Goal: Task Accomplishment & Management: Complete application form

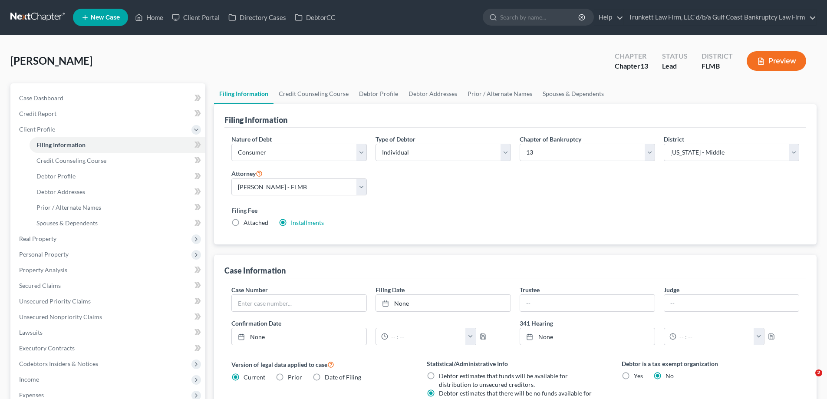
select select "1"
select select "0"
select select "3"
select select "15"
select select "0"
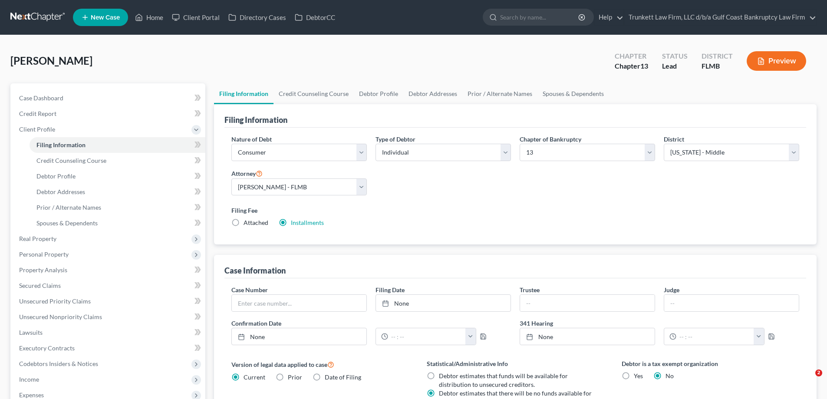
select select "9"
click at [154, 15] on link "Home" at bounding box center [149, 18] width 37 height 16
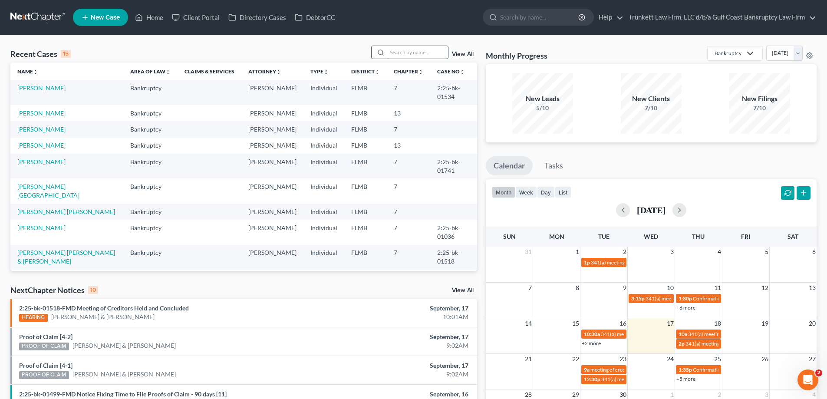
click at [404, 52] on input "search" at bounding box center [417, 52] width 61 height 13
type input "roteta"
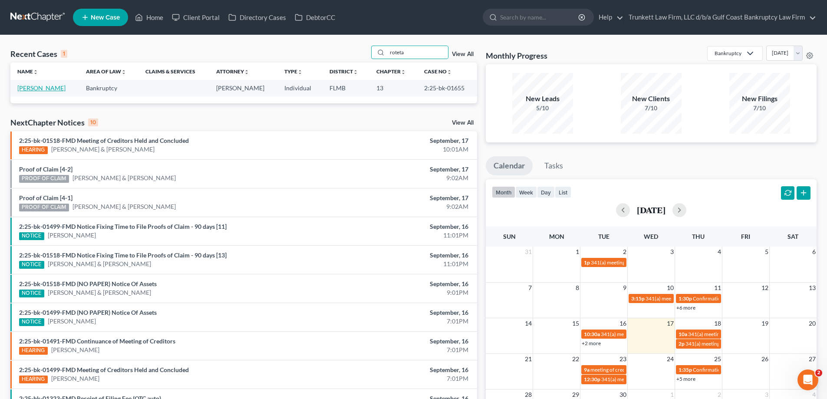
click at [46, 88] on link "[PERSON_NAME]" at bounding box center [41, 87] width 48 height 7
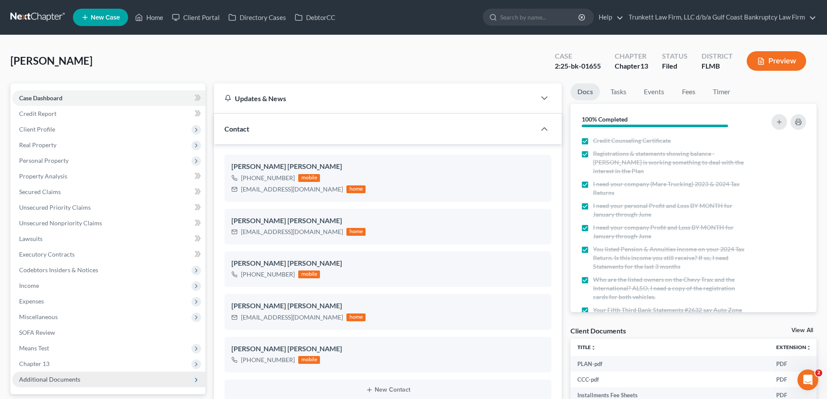
scroll to position [319, 0]
click at [61, 379] on span "Additional Documents" at bounding box center [49, 378] width 61 height 7
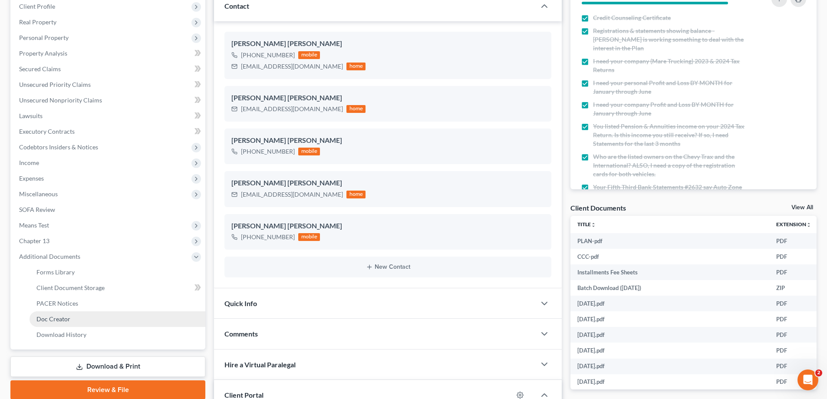
scroll to position [130, 0]
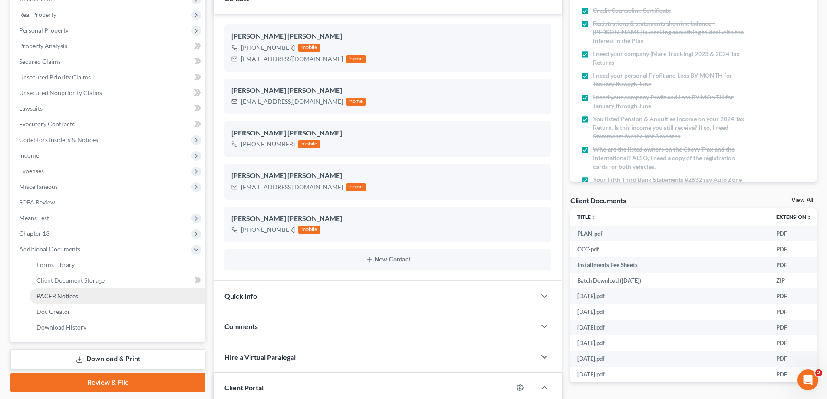
click at [73, 295] on span "PACER Notices" at bounding box center [57, 295] width 42 height 7
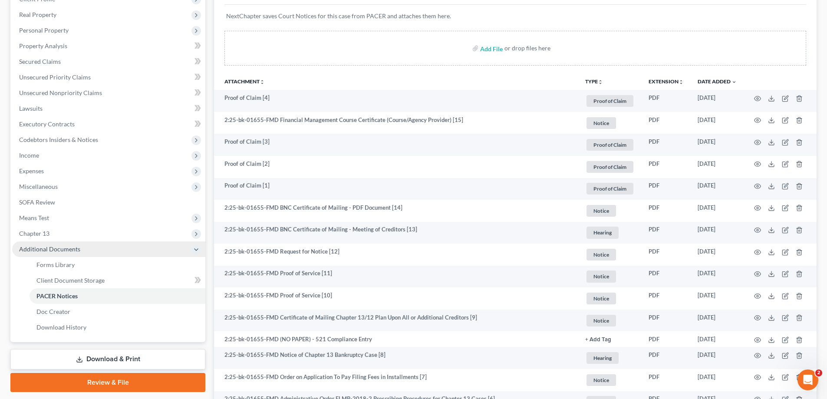
scroll to position [87, 0]
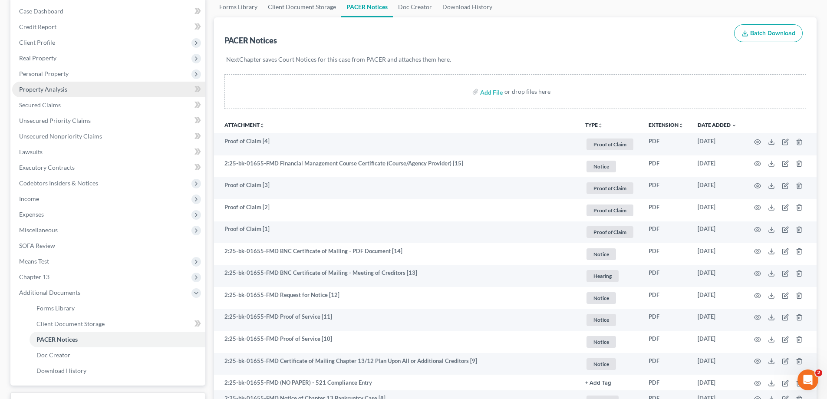
click at [55, 89] on span "Property Analysis" at bounding box center [43, 89] width 48 height 7
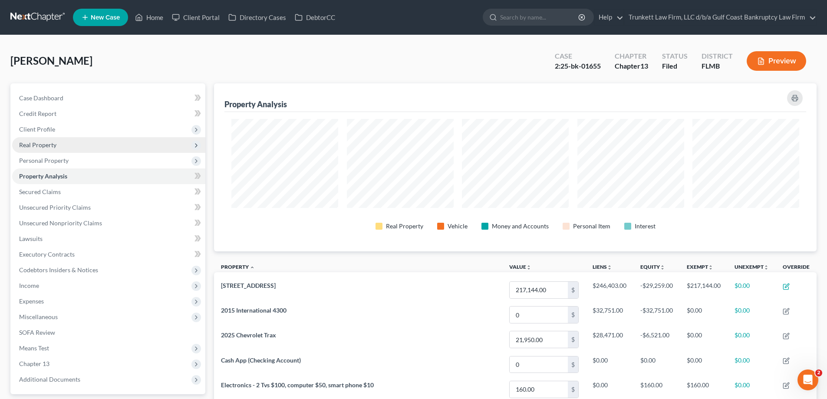
click at [49, 142] on span "Real Property" at bounding box center [37, 144] width 37 height 7
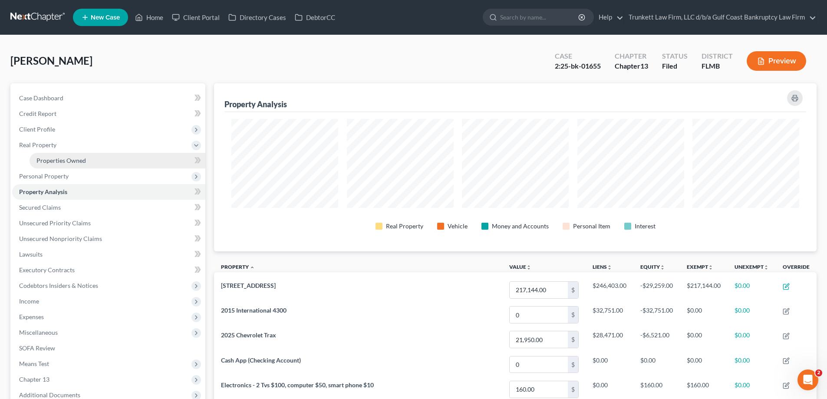
click at [77, 159] on span "Properties Owned" at bounding box center [60, 160] width 49 height 7
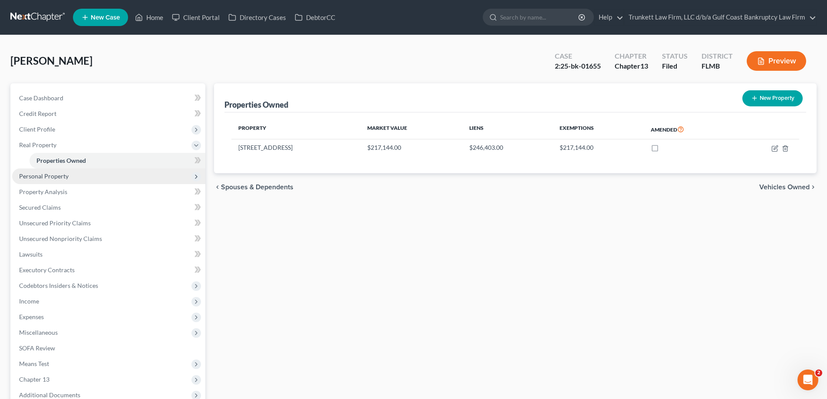
click at [65, 176] on span "Personal Property" at bounding box center [43, 175] width 49 height 7
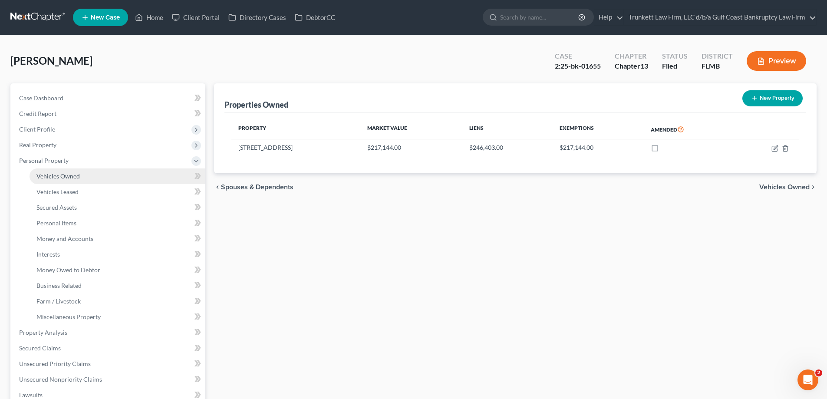
click at [72, 175] on span "Vehicles Owned" at bounding box center [57, 175] width 43 height 7
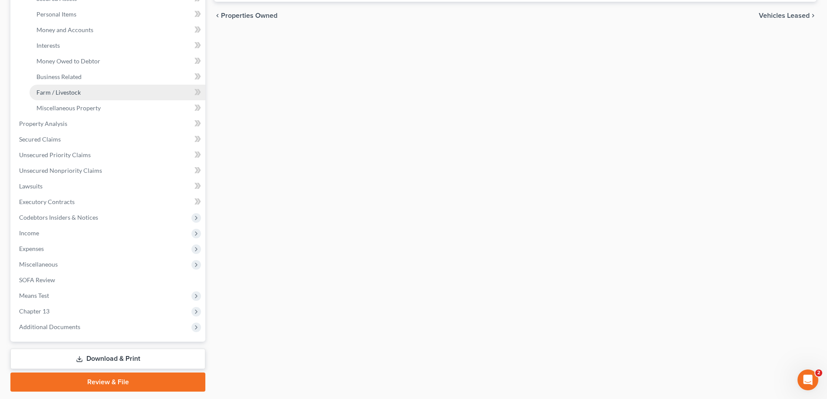
scroll to position [217, 0]
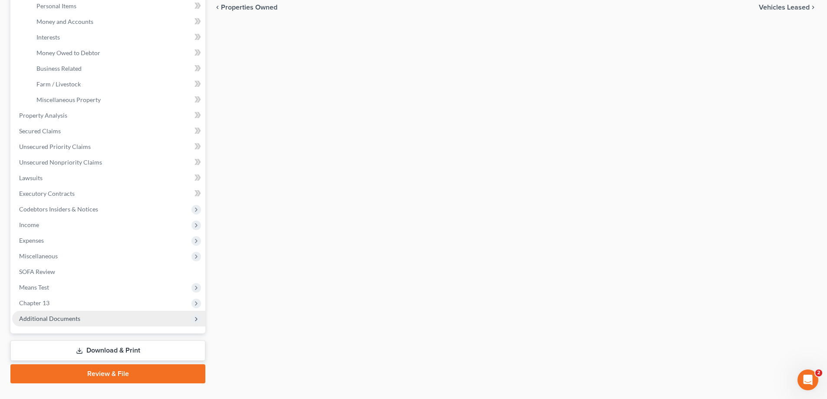
click at [60, 318] on span "Additional Documents" at bounding box center [49, 318] width 61 height 7
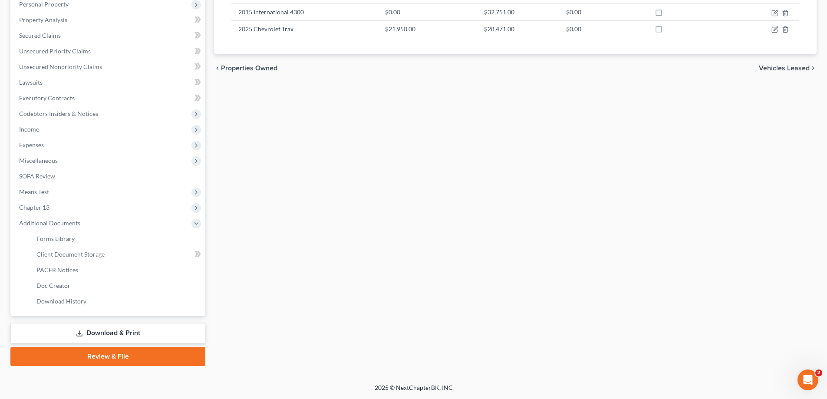
scroll to position [156, 0]
click at [77, 271] on span "PACER Notices" at bounding box center [57, 269] width 42 height 7
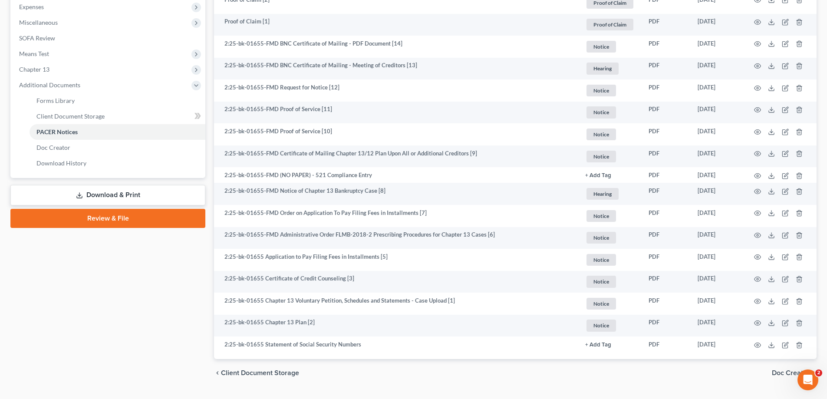
scroll to position [315, 0]
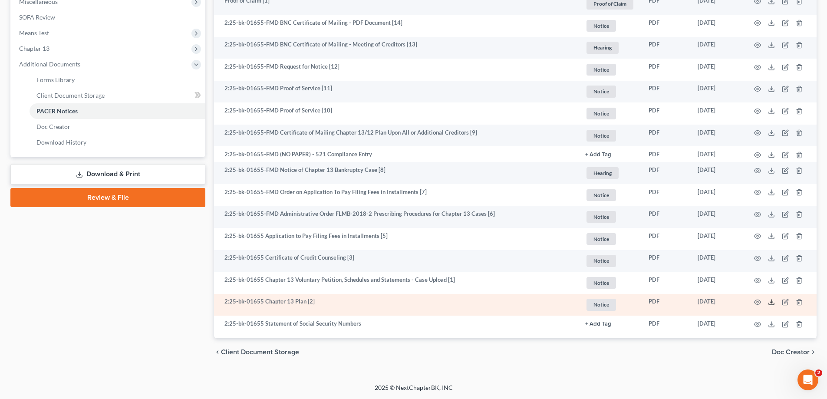
click at [772, 301] on icon at bounding box center [771, 302] width 7 height 7
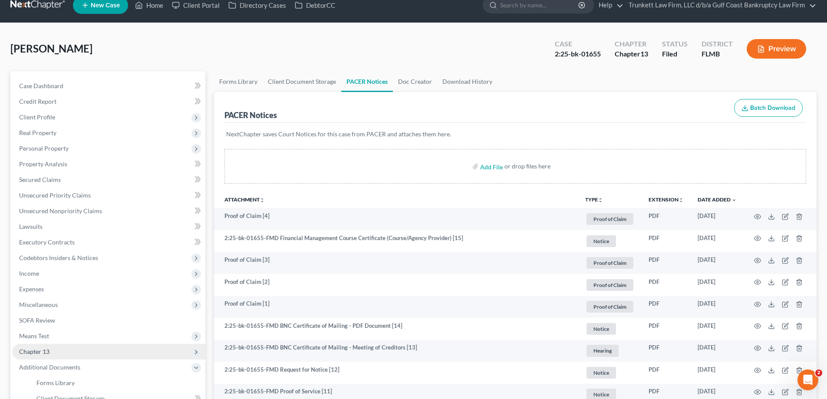
scroll to position [11, 0]
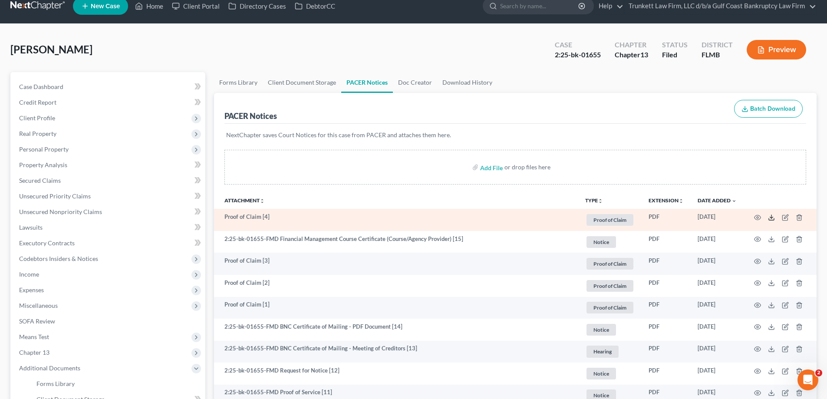
click at [773, 216] on icon at bounding box center [771, 217] width 7 height 7
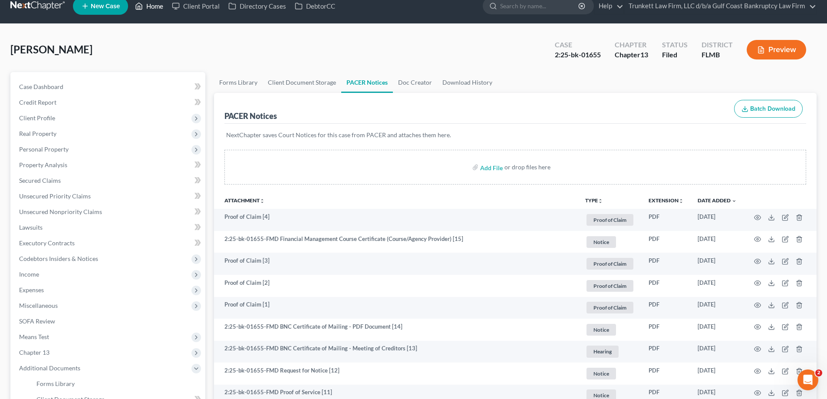
click at [155, 6] on link "Home" at bounding box center [149, 6] width 37 height 16
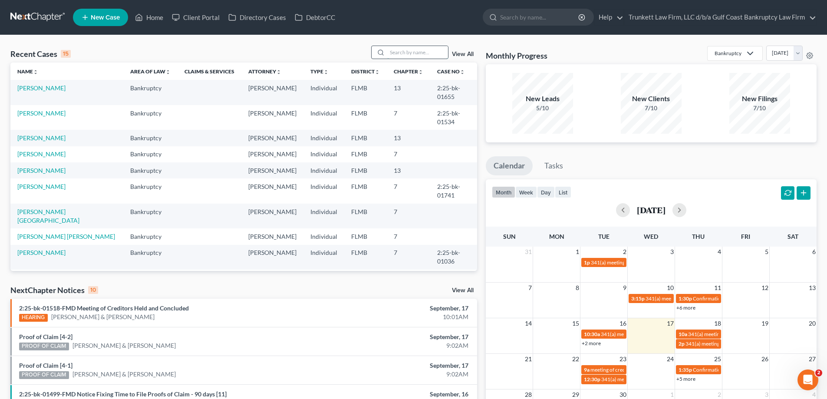
click at [391, 51] on input "search" at bounding box center [417, 52] width 61 height 13
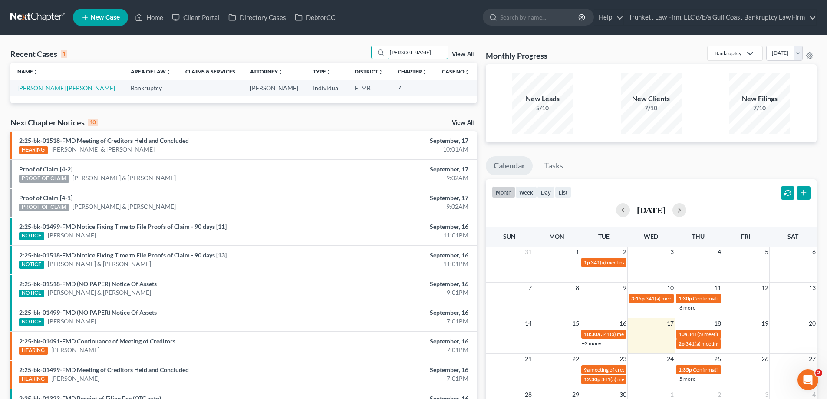
type input "[PERSON_NAME]"
click at [60, 91] on link "[PERSON_NAME] [PERSON_NAME]" at bounding box center [66, 87] width 98 height 7
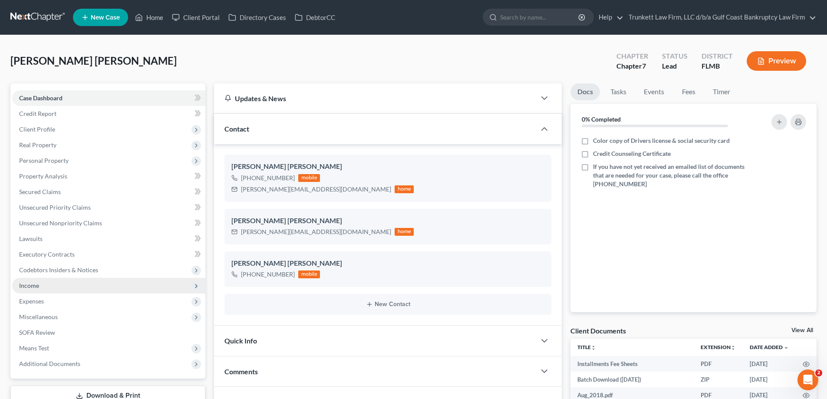
click at [49, 288] on span "Income" at bounding box center [108, 286] width 193 height 16
click at [36, 285] on span "Income" at bounding box center [29, 285] width 20 height 7
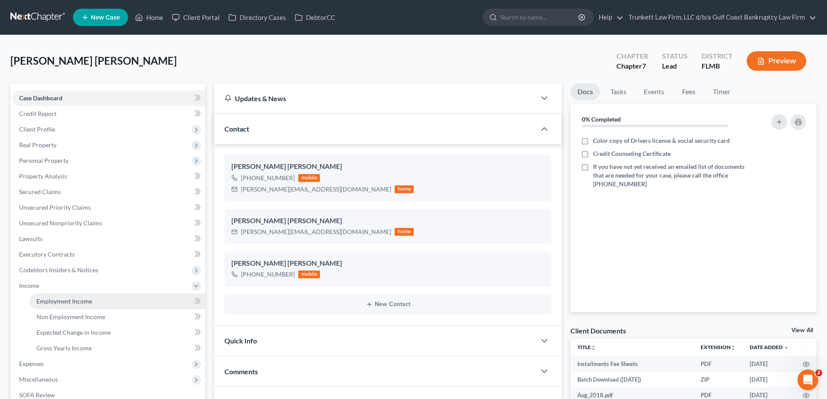
click at [62, 299] on span "Employment Income" at bounding box center [64, 300] width 56 height 7
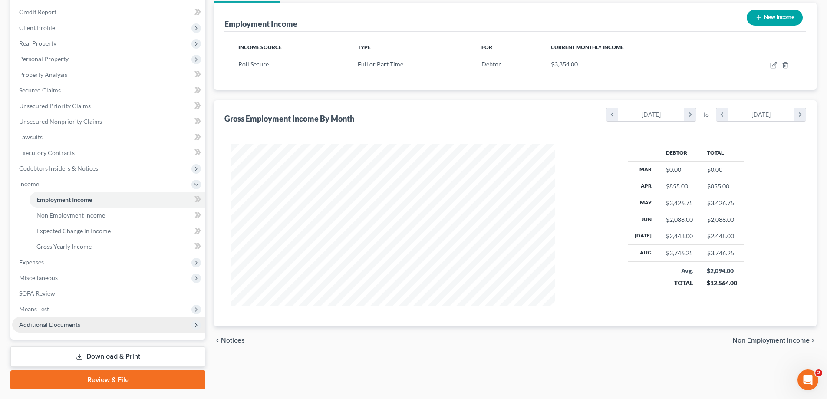
scroll to position [82, 0]
